Goal: Browse casually: Explore the website without a specific task or goal

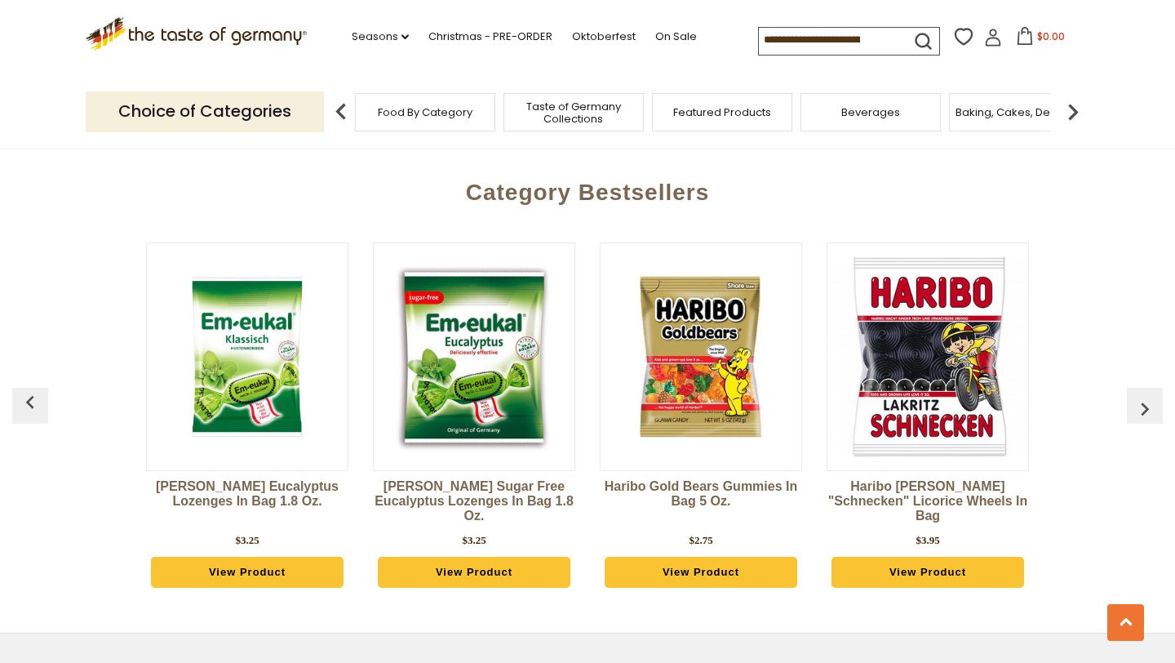
scroll to position [4368, 0]
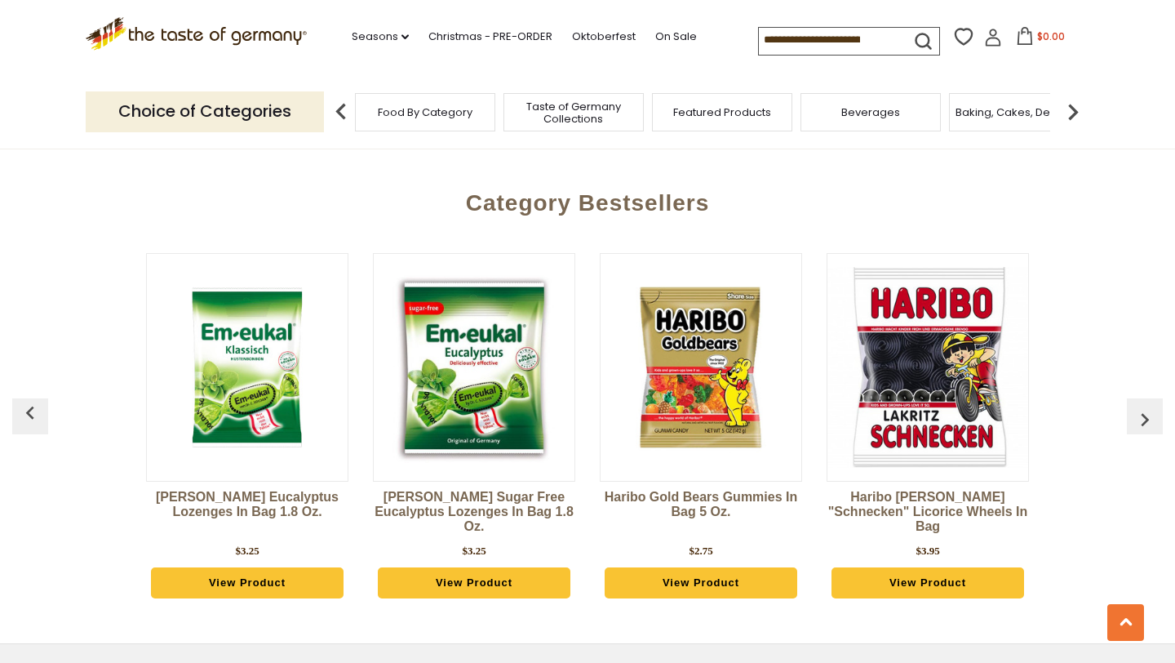
click at [1143, 406] on img "button" at bounding box center [1145, 419] width 26 height 26
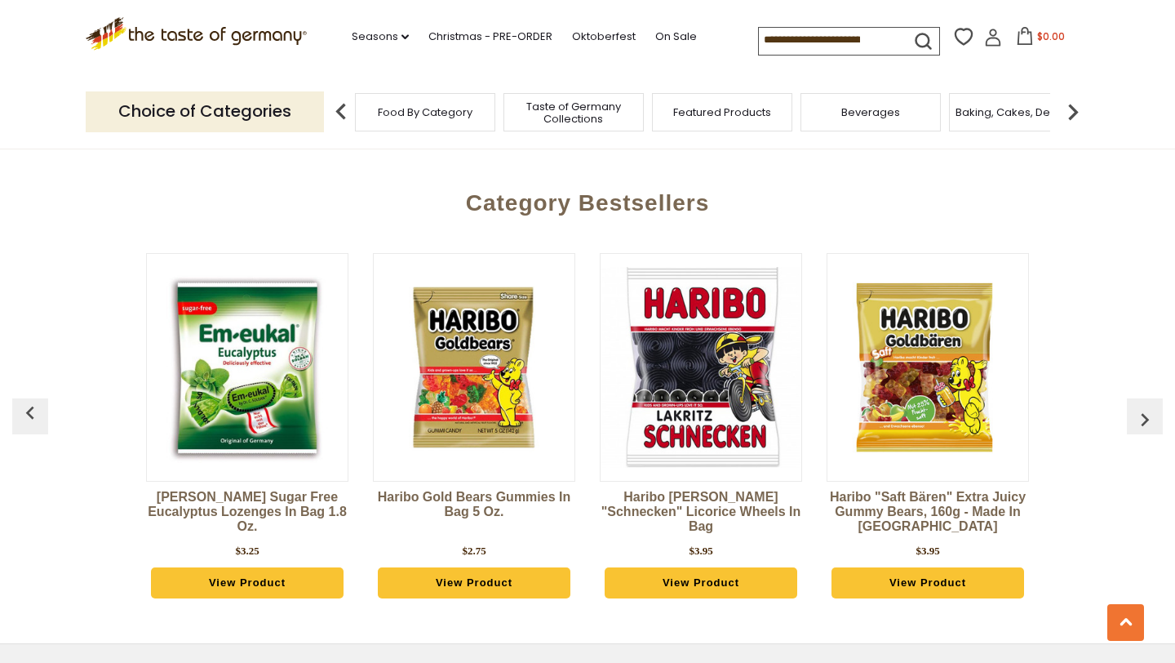
click at [1143, 406] on img "button" at bounding box center [1145, 419] width 26 height 26
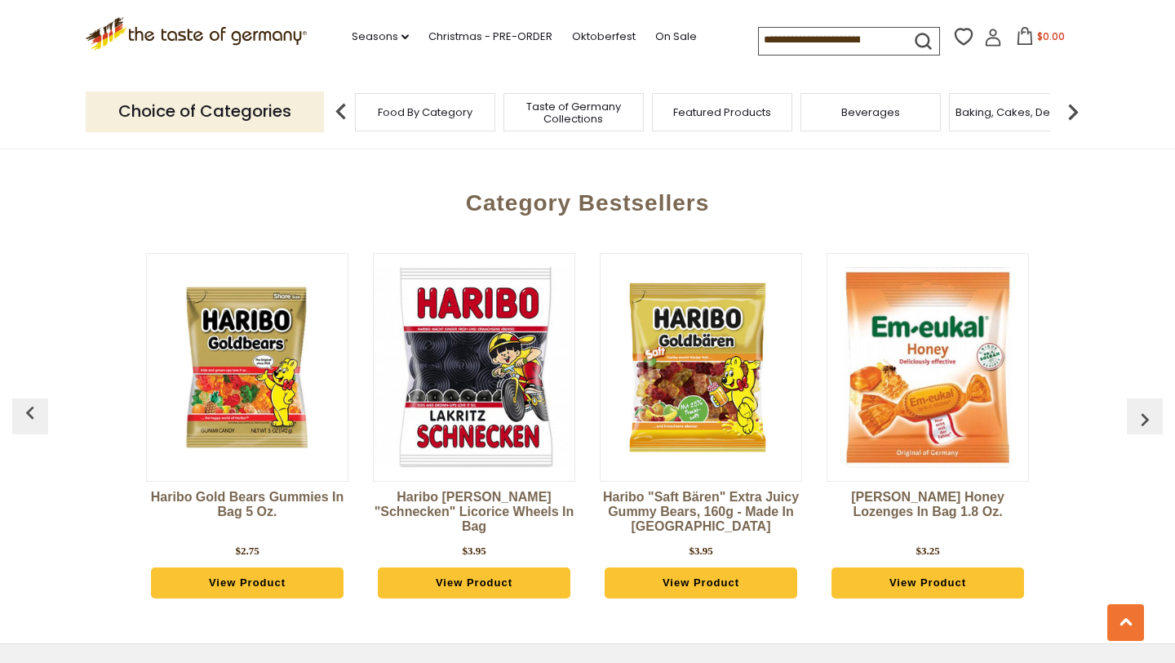
click at [1143, 406] on img "button" at bounding box center [1145, 419] width 26 height 26
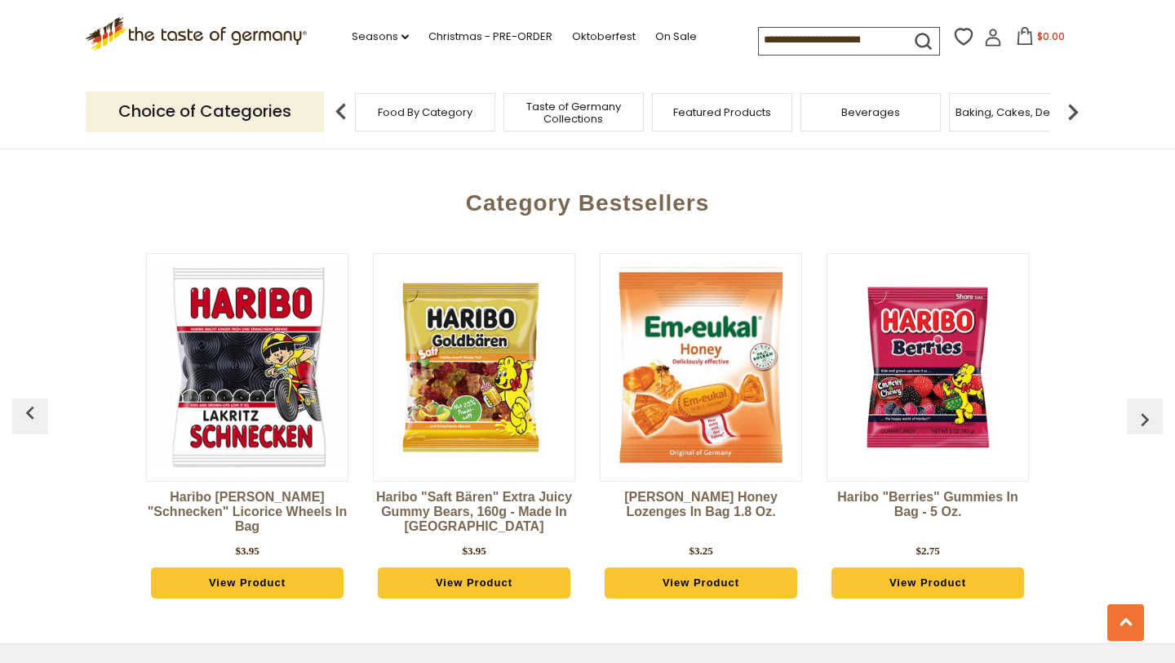
click at [1143, 406] on img "button" at bounding box center [1145, 419] width 26 height 26
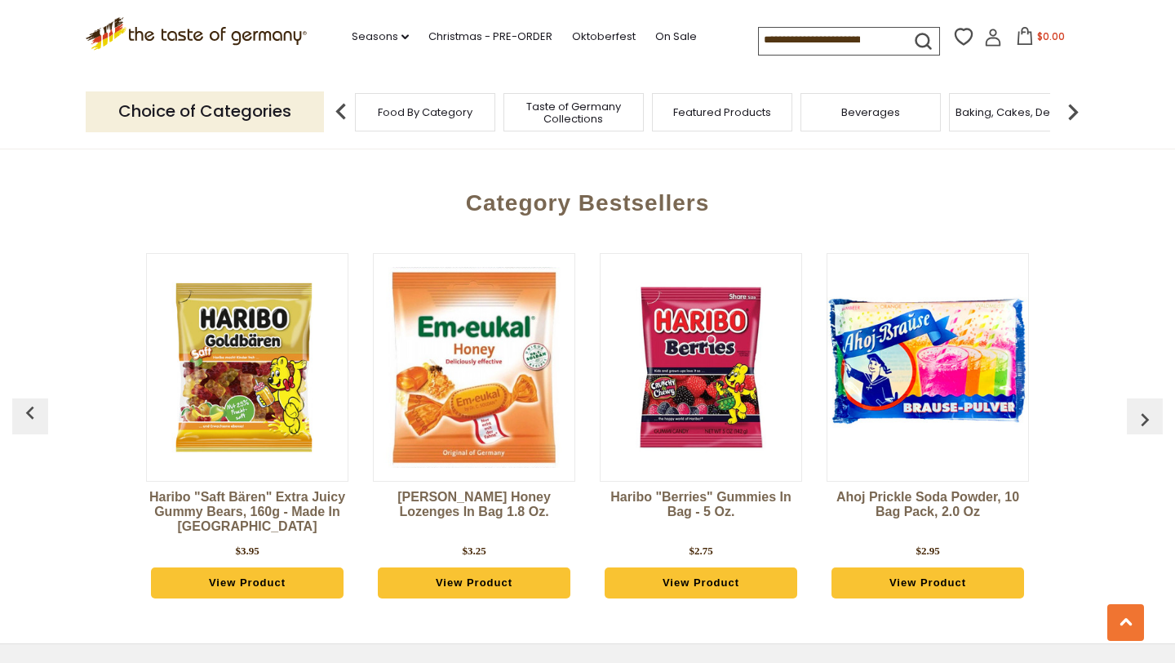
click at [1143, 406] on img "button" at bounding box center [1145, 419] width 26 height 26
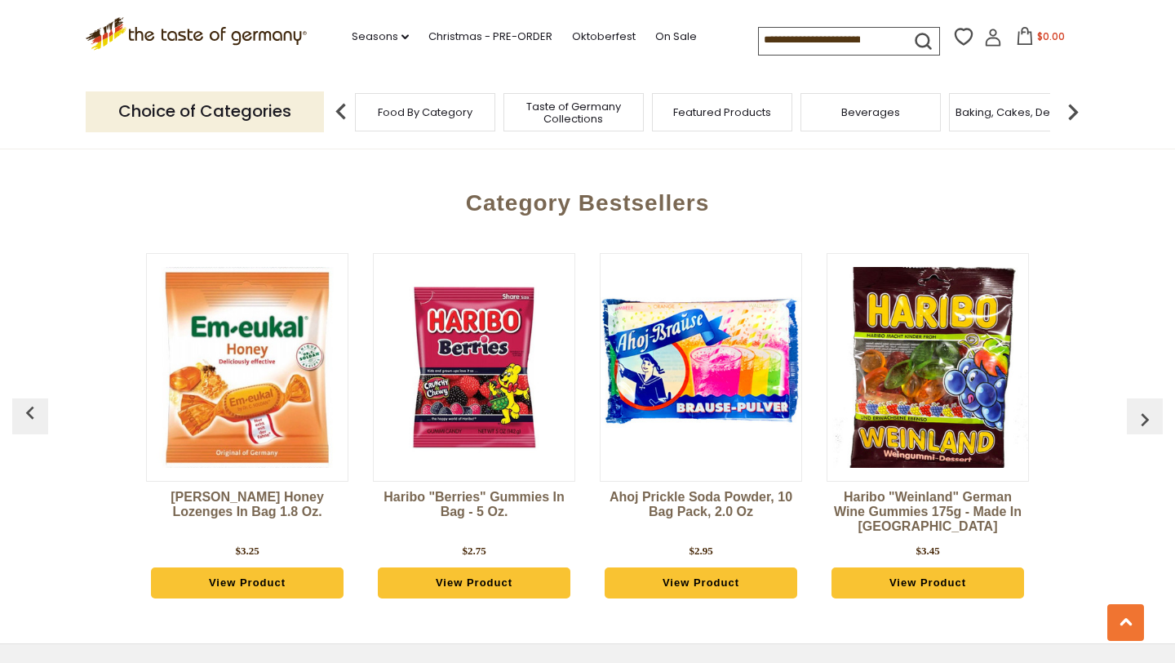
click at [1143, 406] on img "button" at bounding box center [1145, 419] width 26 height 26
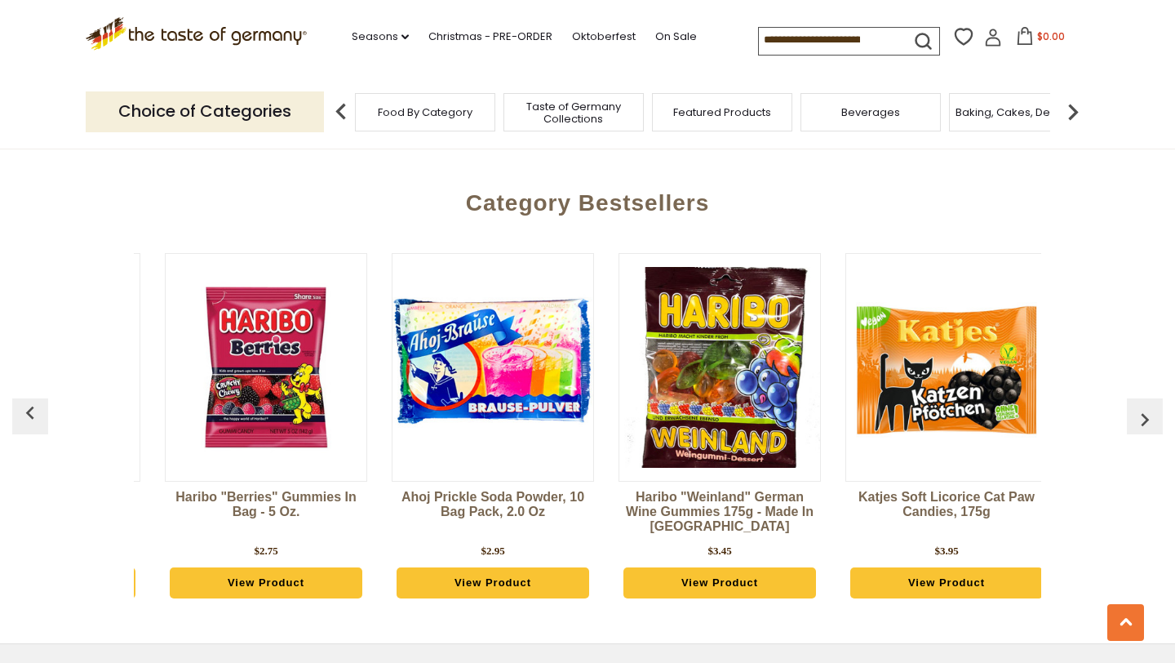
scroll to position [0, 1361]
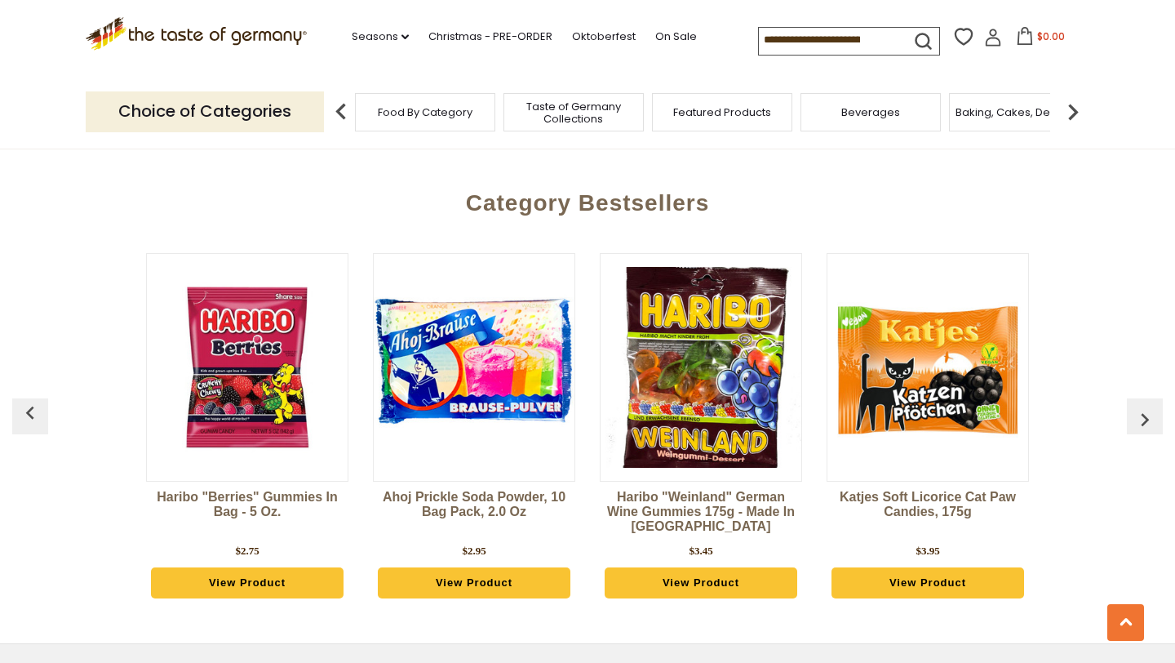
click at [1143, 406] on img "button" at bounding box center [1145, 419] width 26 height 26
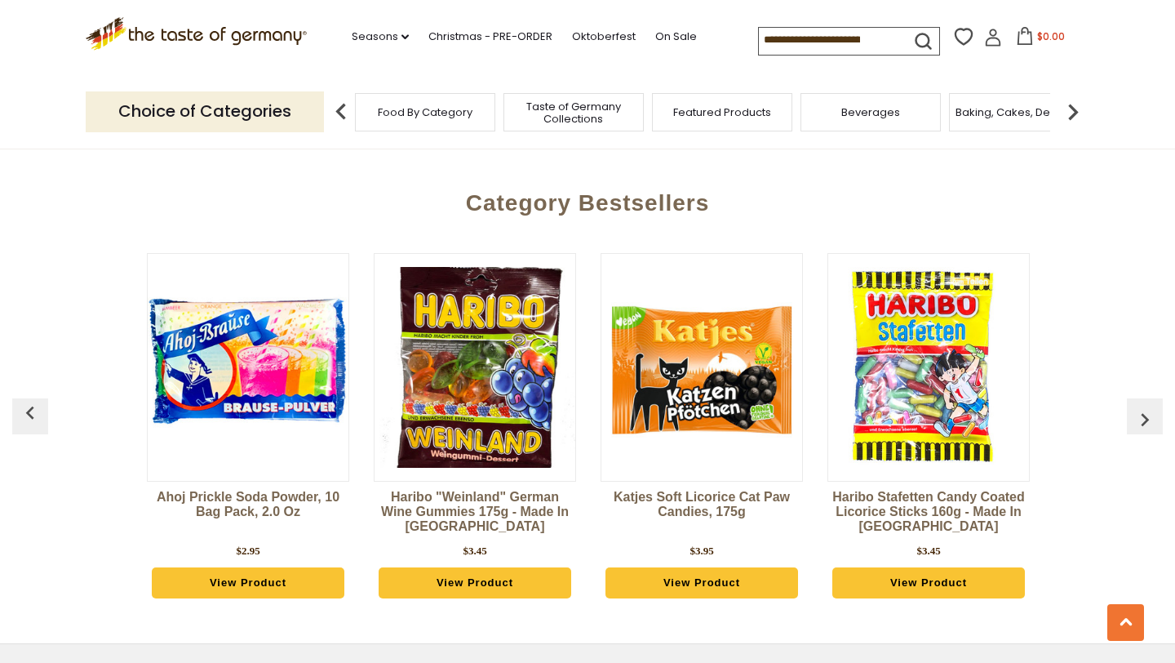
scroll to position [0, 1588]
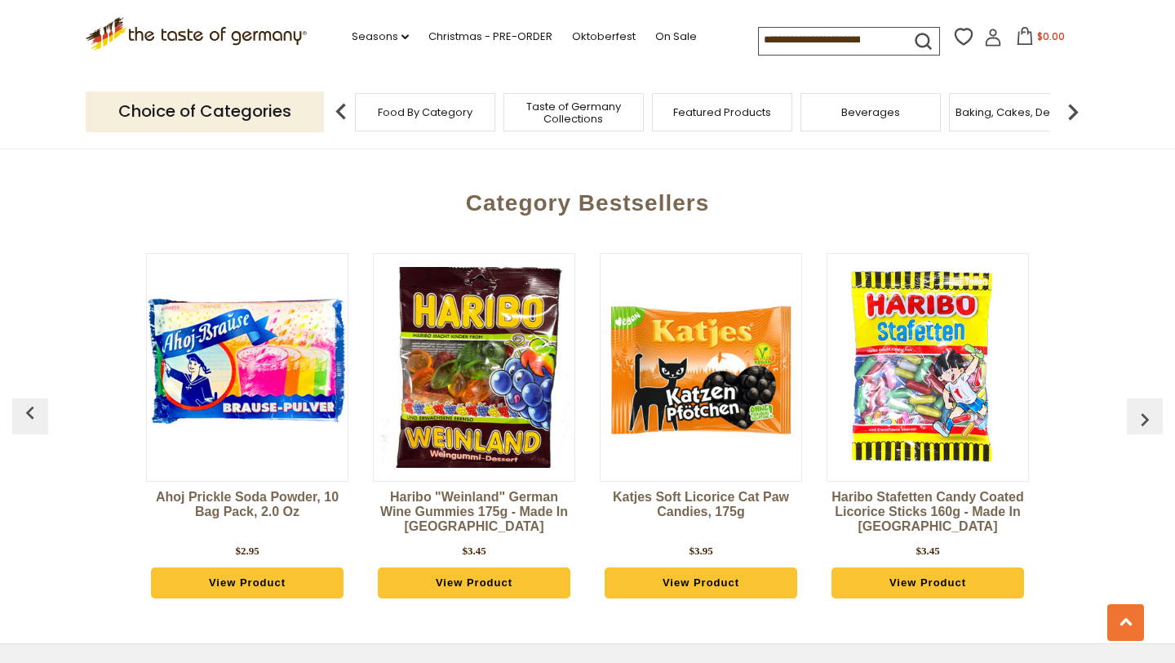
click at [1143, 406] on img "button" at bounding box center [1145, 419] width 26 height 26
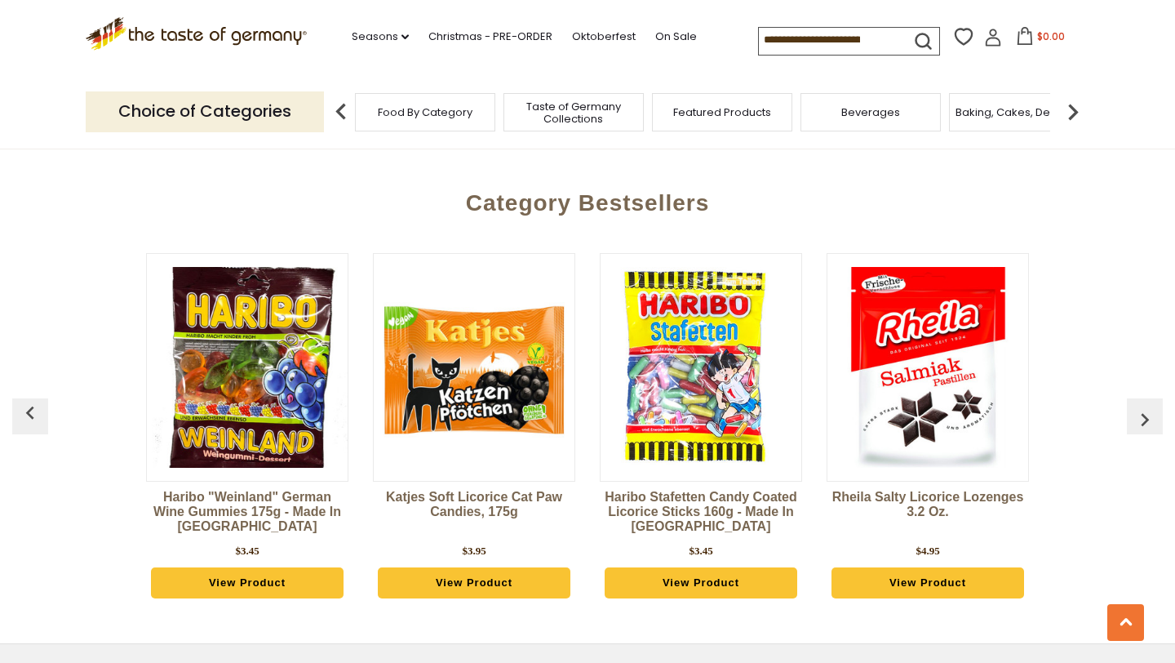
click at [1143, 406] on img "button" at bounding box center [1145, 419] width 26 height 26
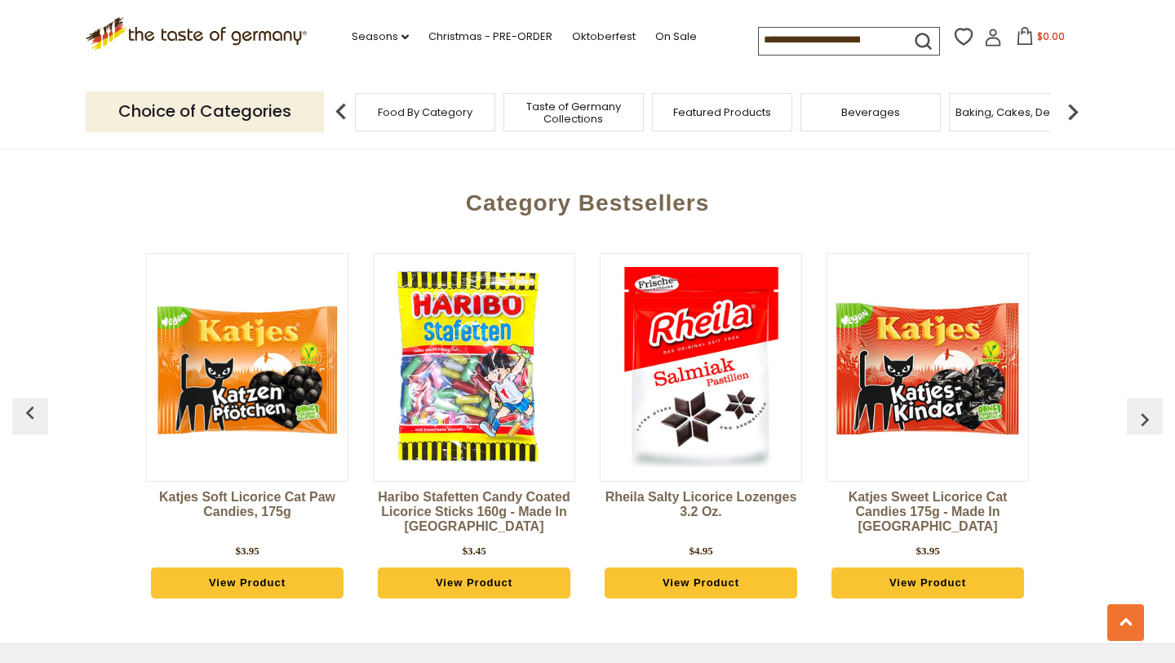
click at [1143, 406] on img "button" at bounding box center [1145, 419] width 26 height 26
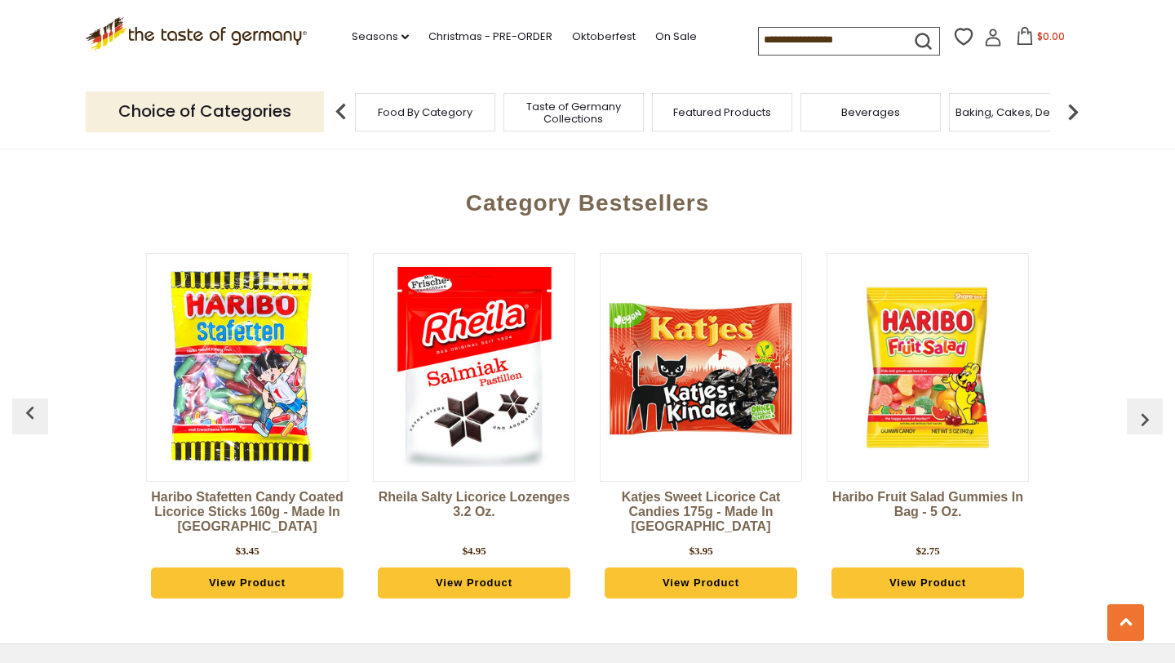
click at [1143, 406] on img "button" at bounding box center [1145, 419] width 26 height 26
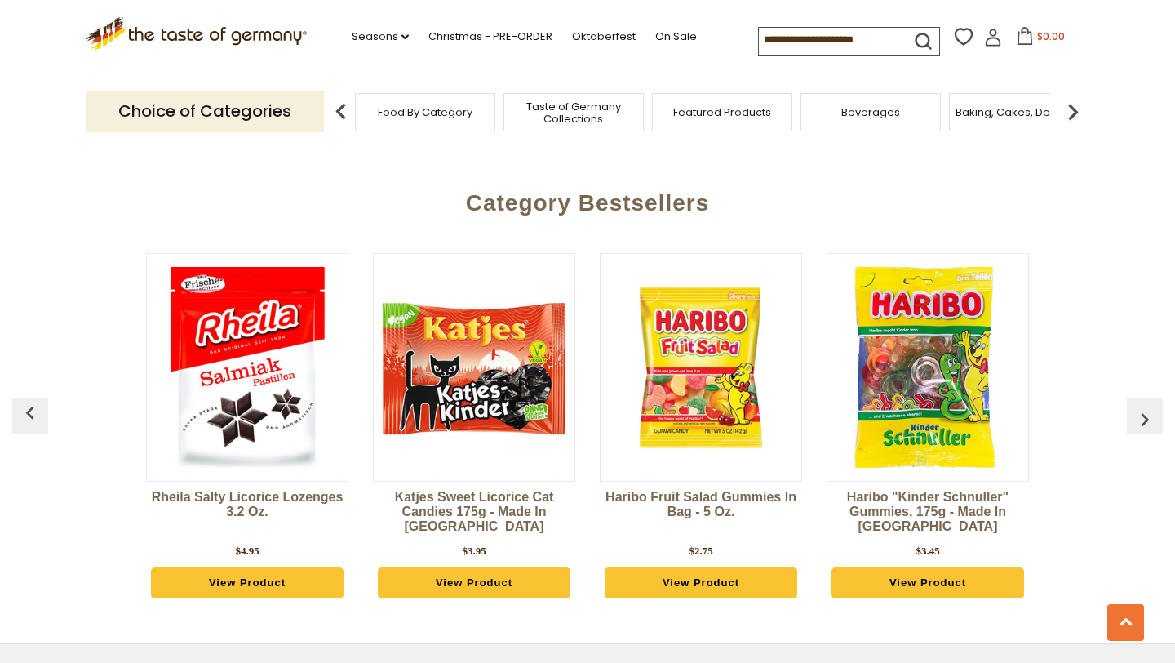
click at [1143, 406] on img "button" at bounding box center [1145, 419] width 26 height 26
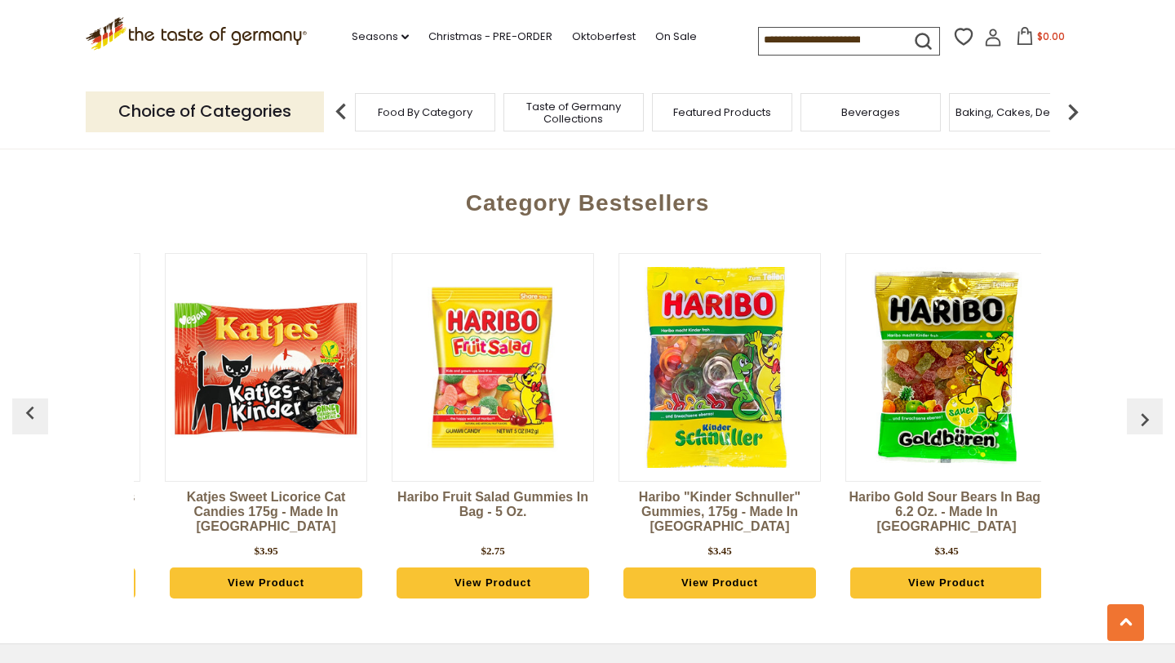
scroll to position [0, 2722]
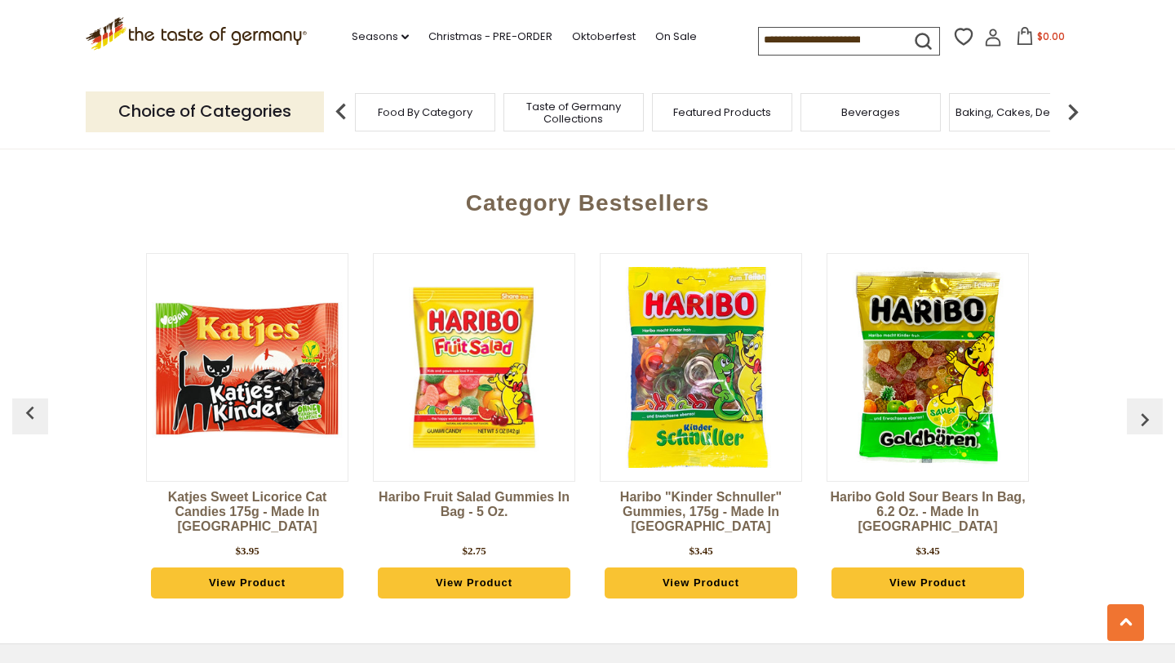
click at [1143, 406] on img "button" at bounding box center [1145, 419] width 26 height 26
click at [1155, 398] on button "button" at bounding box center [1145, 416] width 36 height 36
click at [1142, 406] on img "button" at bounding box center [1145, 419] width 26 height 26
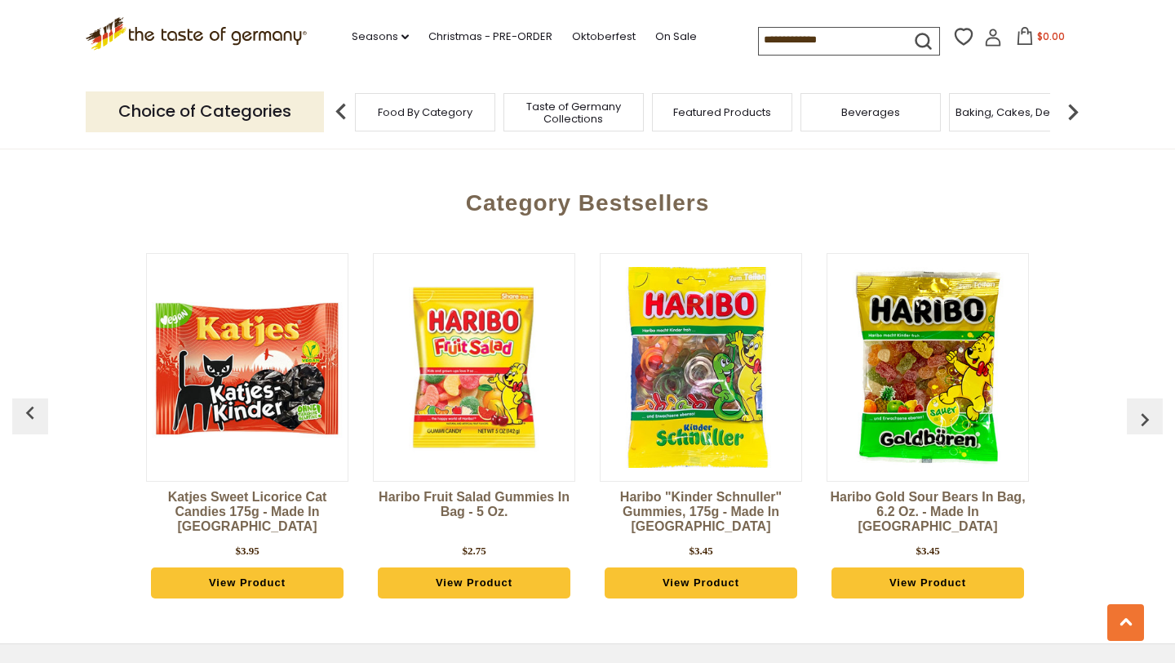
click at [1142, 406] on img "button" at bounding box center [1145, 419] width 26 height 26
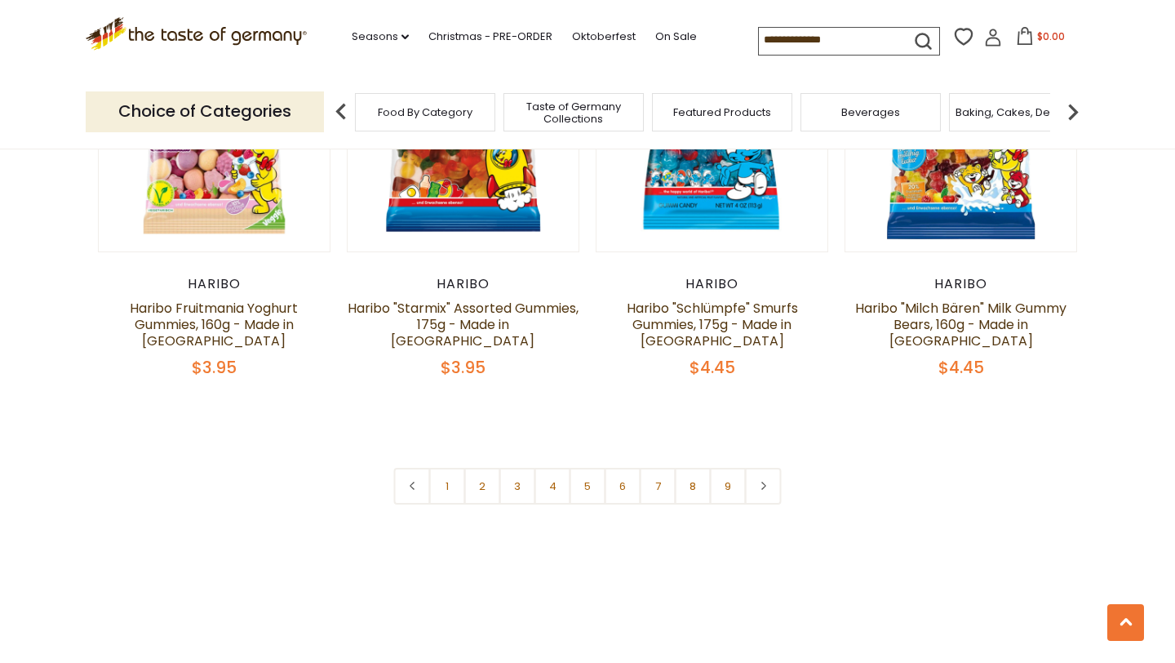
scroll to position [3902, 0]
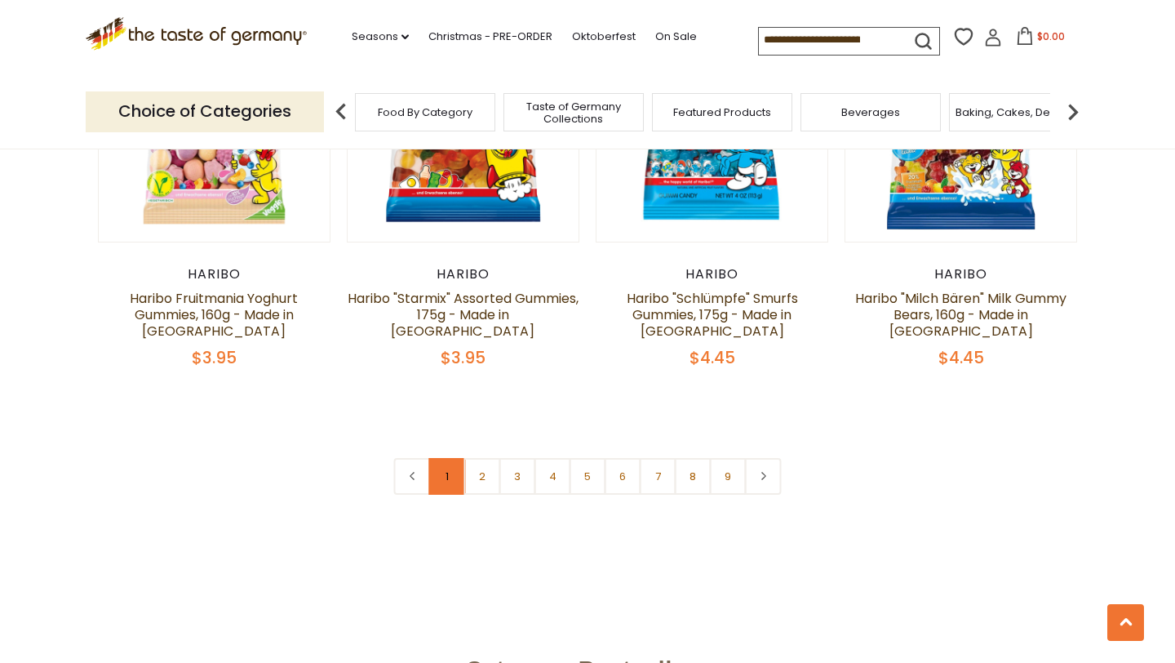
click at [450, 458] on link "1" at bounding box center [447, 476] width 37 height 37
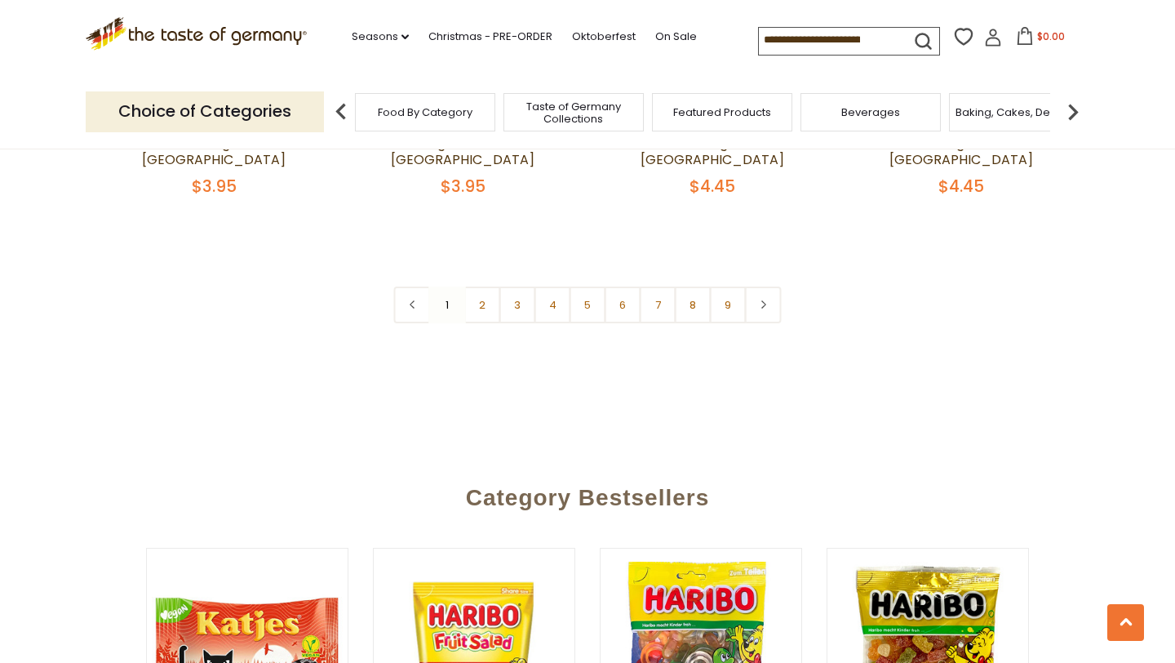
scroll to position [4108, 0]
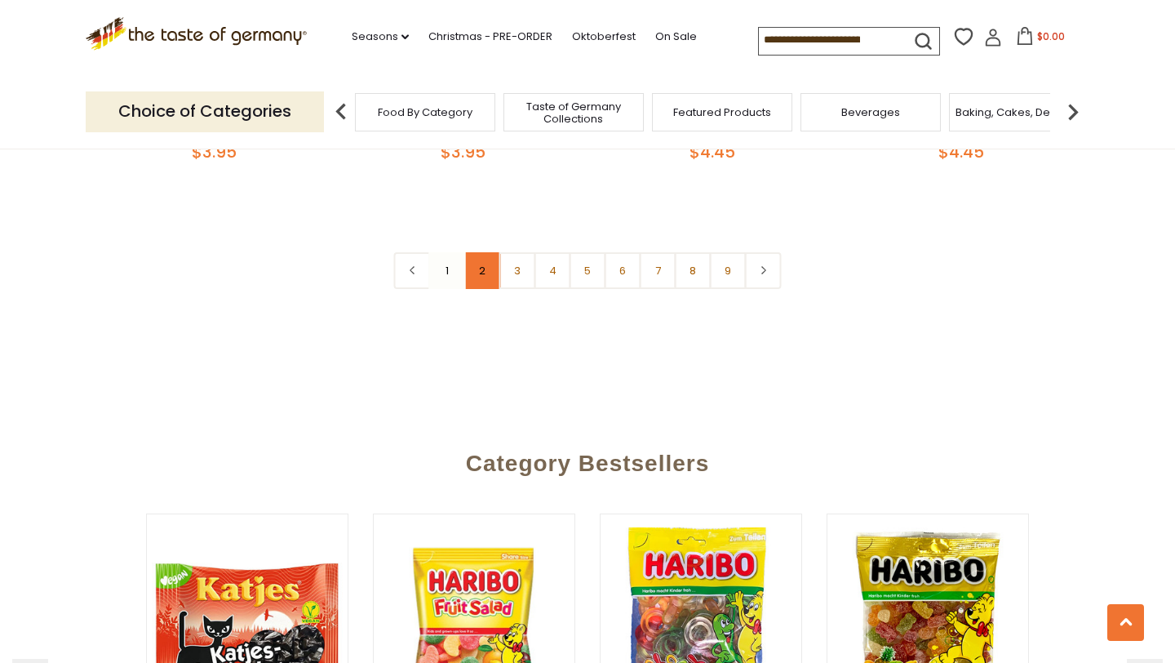
click at [474, 252] on link "2" at bounding box center [482, 270] width 37 height 37
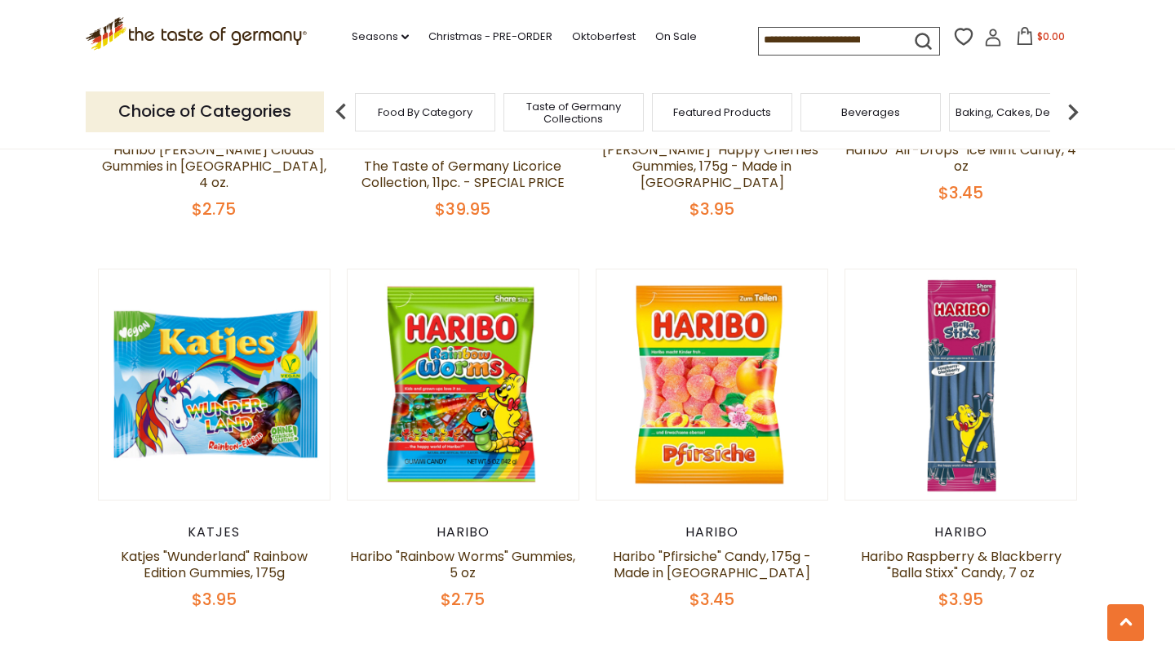
scroll to position [3596, 0]
